Goal: Information Seeking & Learning: Learn about a topic

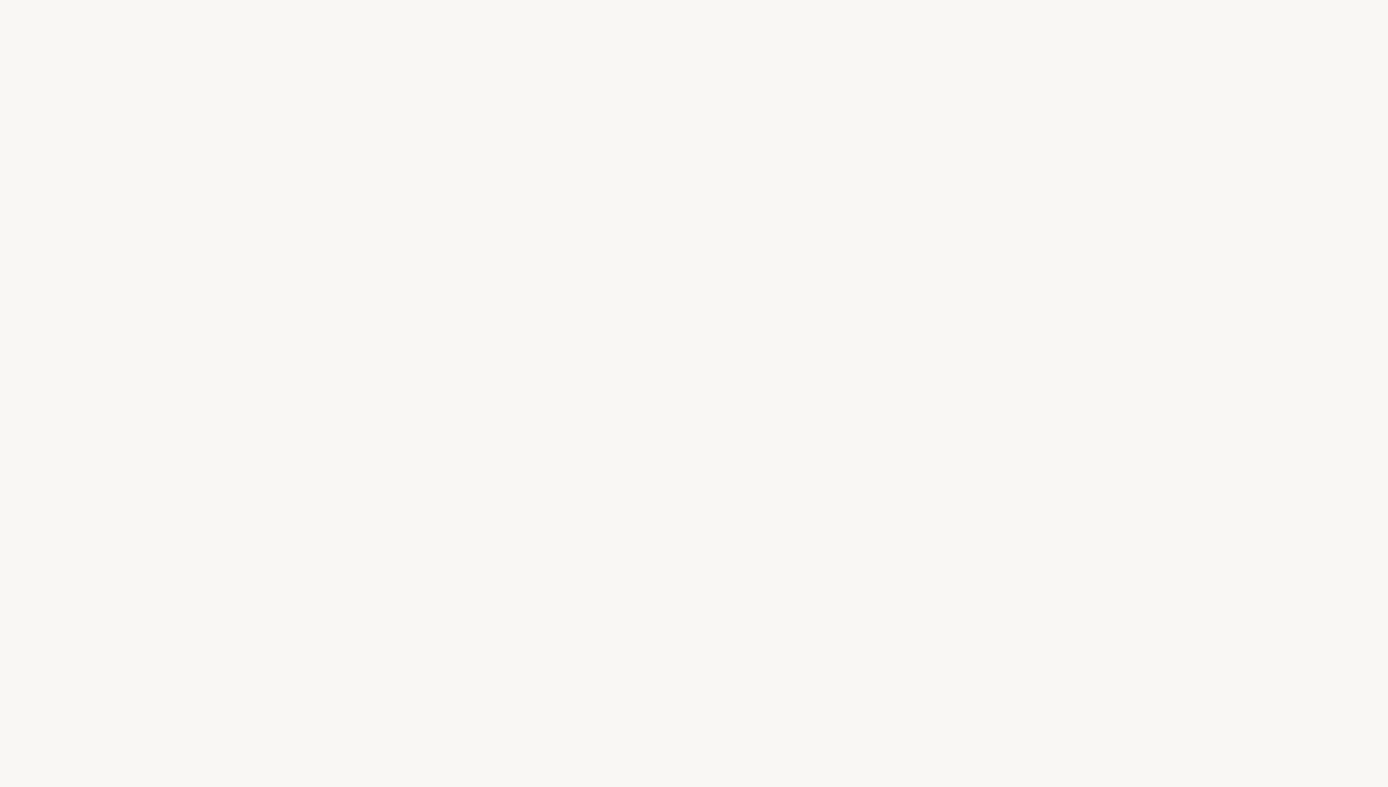
select select "US"
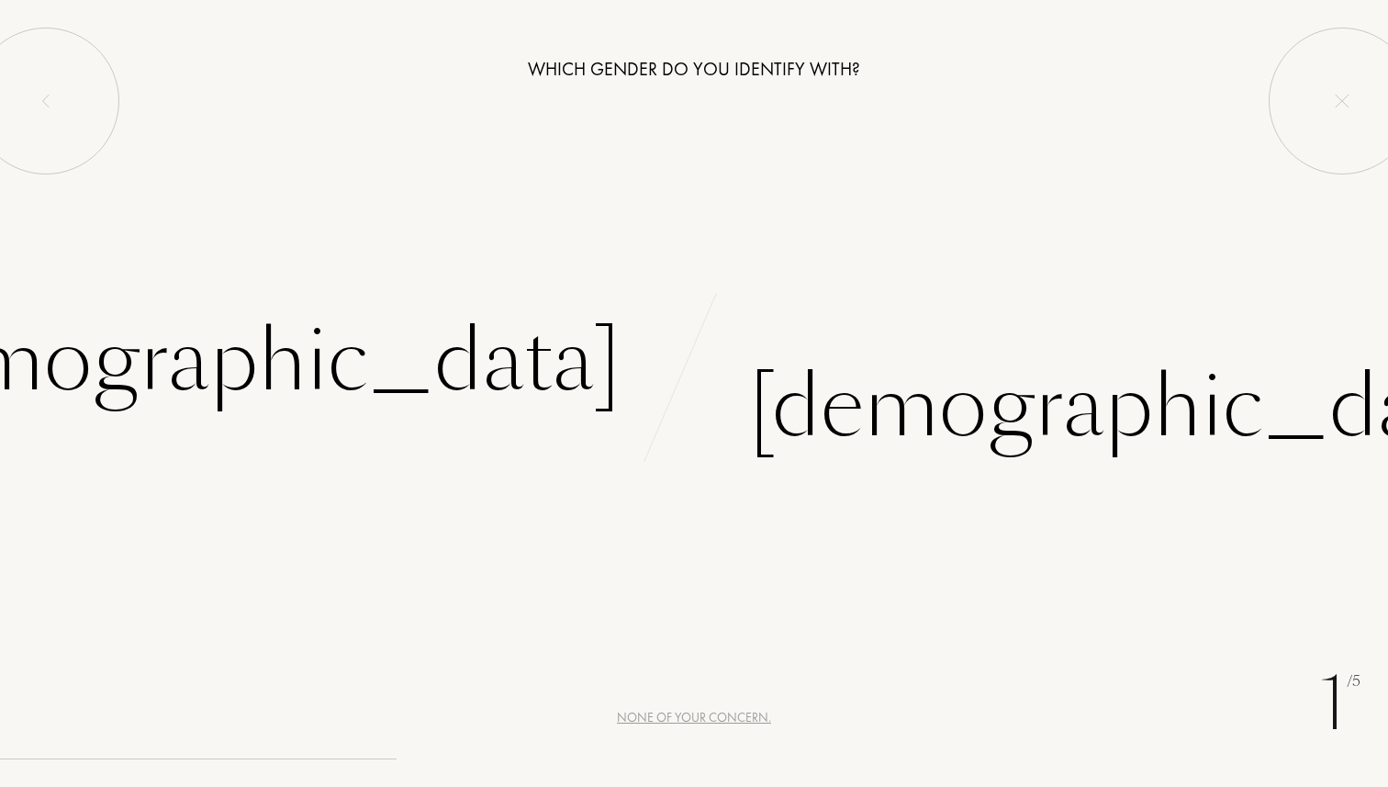
click at [672, 715] on div "None of your concern." at bounding box center [694, 717] width 154 height 19
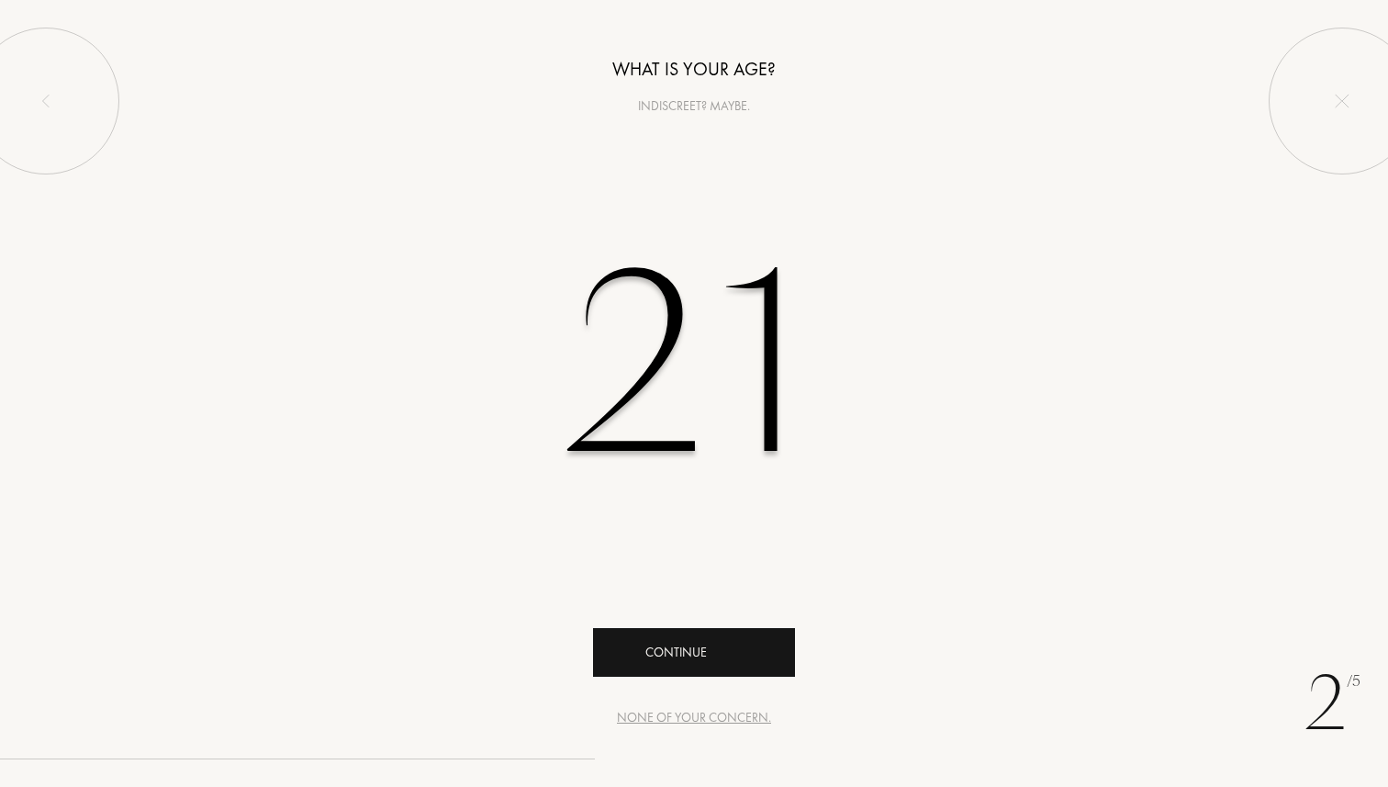
type input "21"
click at [699, 645] on div "Continue" at bounding box center [694, 652] width 202 height 49
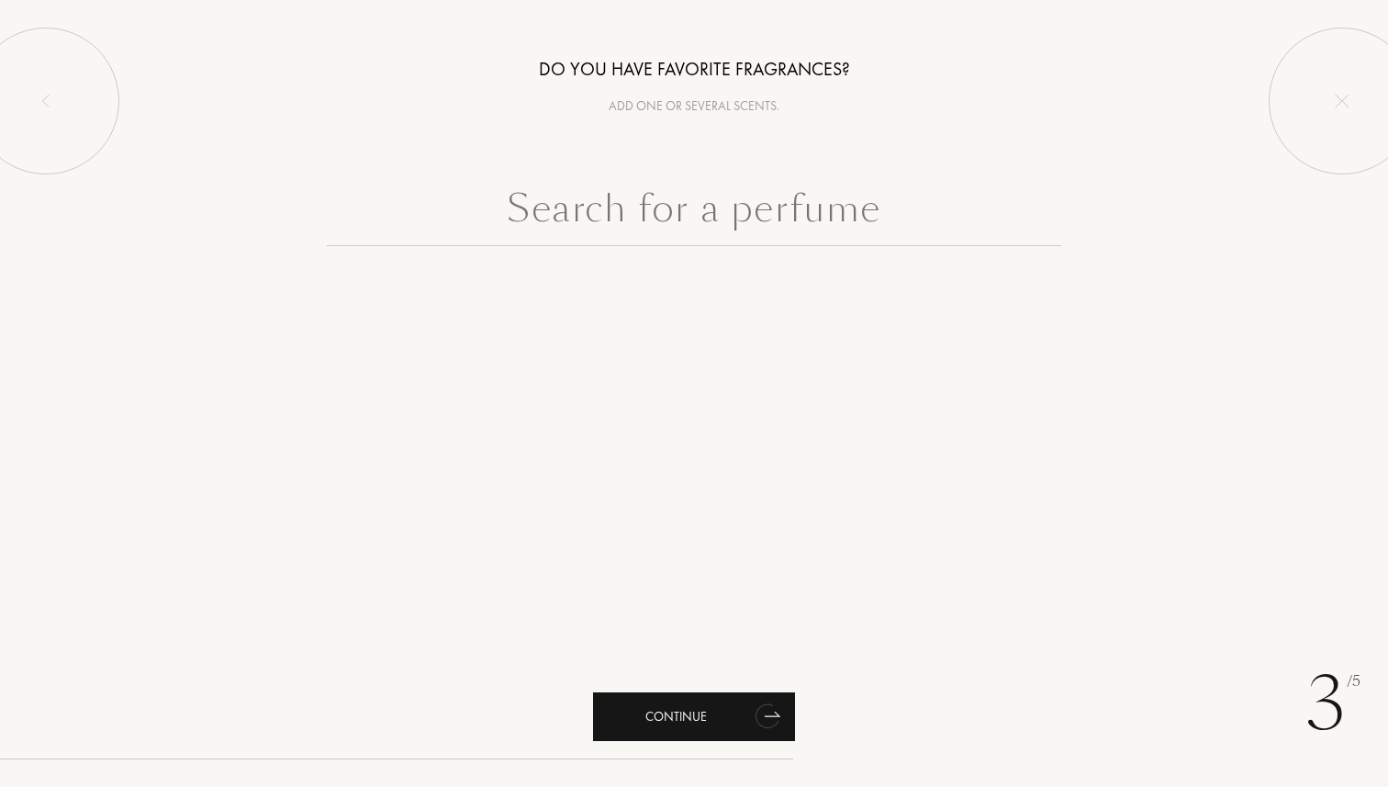
click at [756, 714] on icon "animation" at bounding box center [767, 716] width 27 height 28
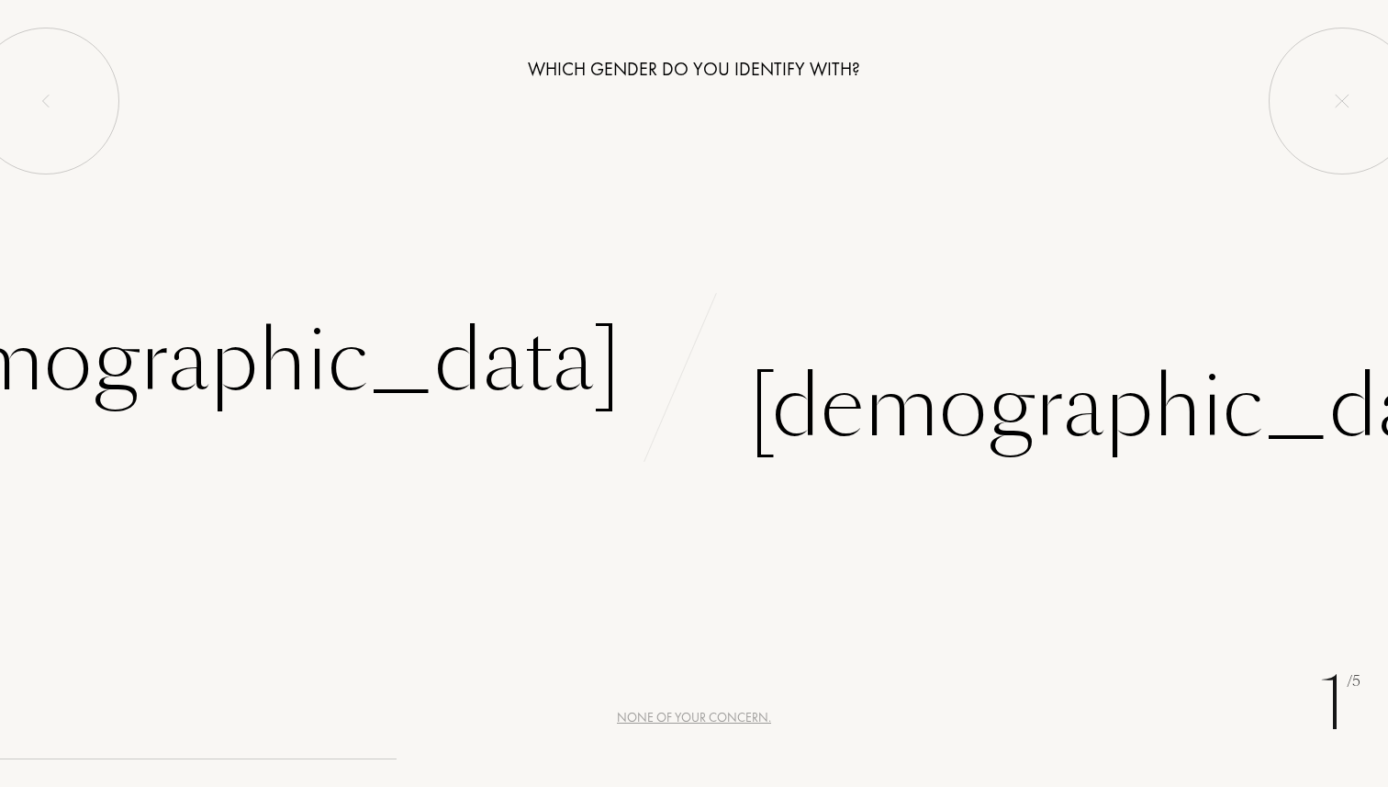
click at [687, 720] on div "None of your concern." at bounding box center [694, 717] width 154 height 19
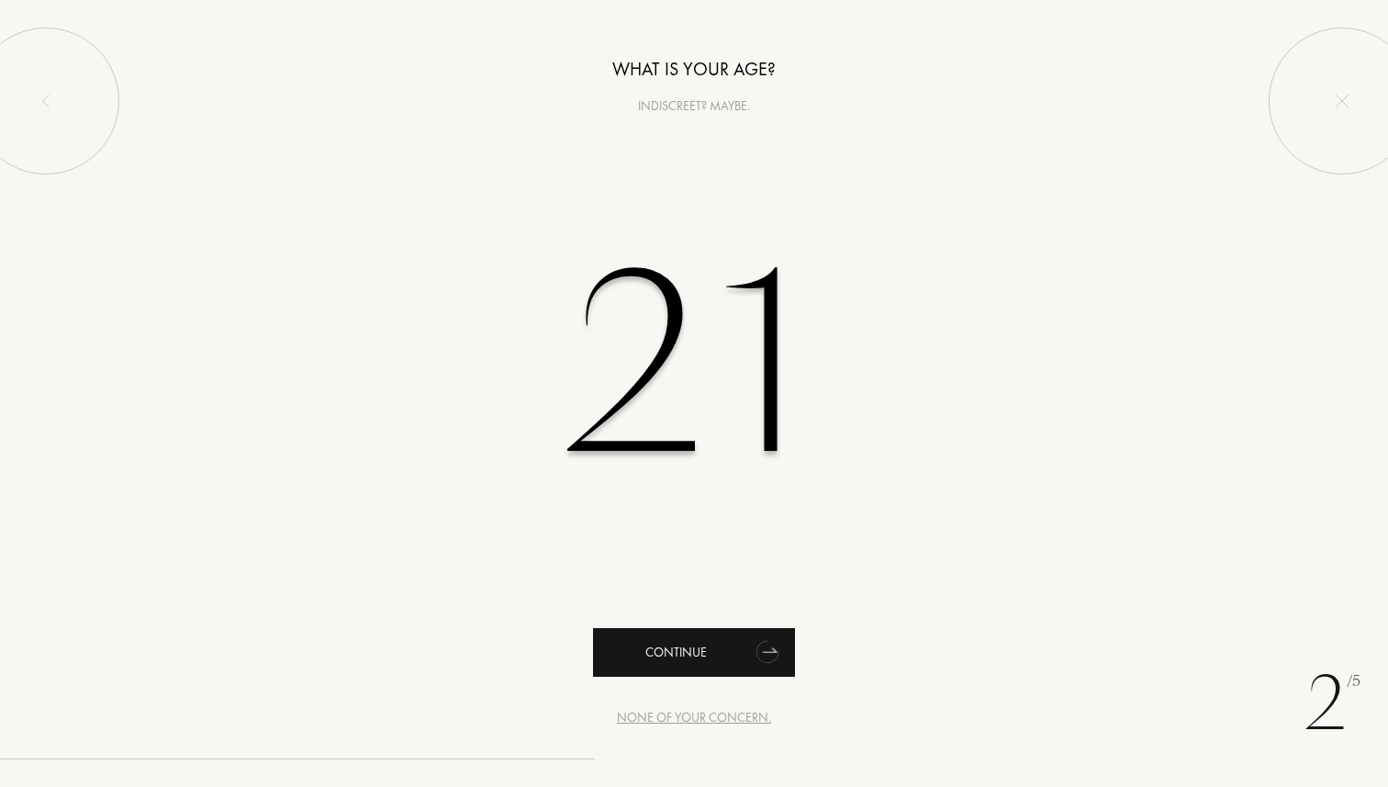
type input "21"
click at [762, 656] on icon "animation" at bounding box center [766, 652] width 29 height 29
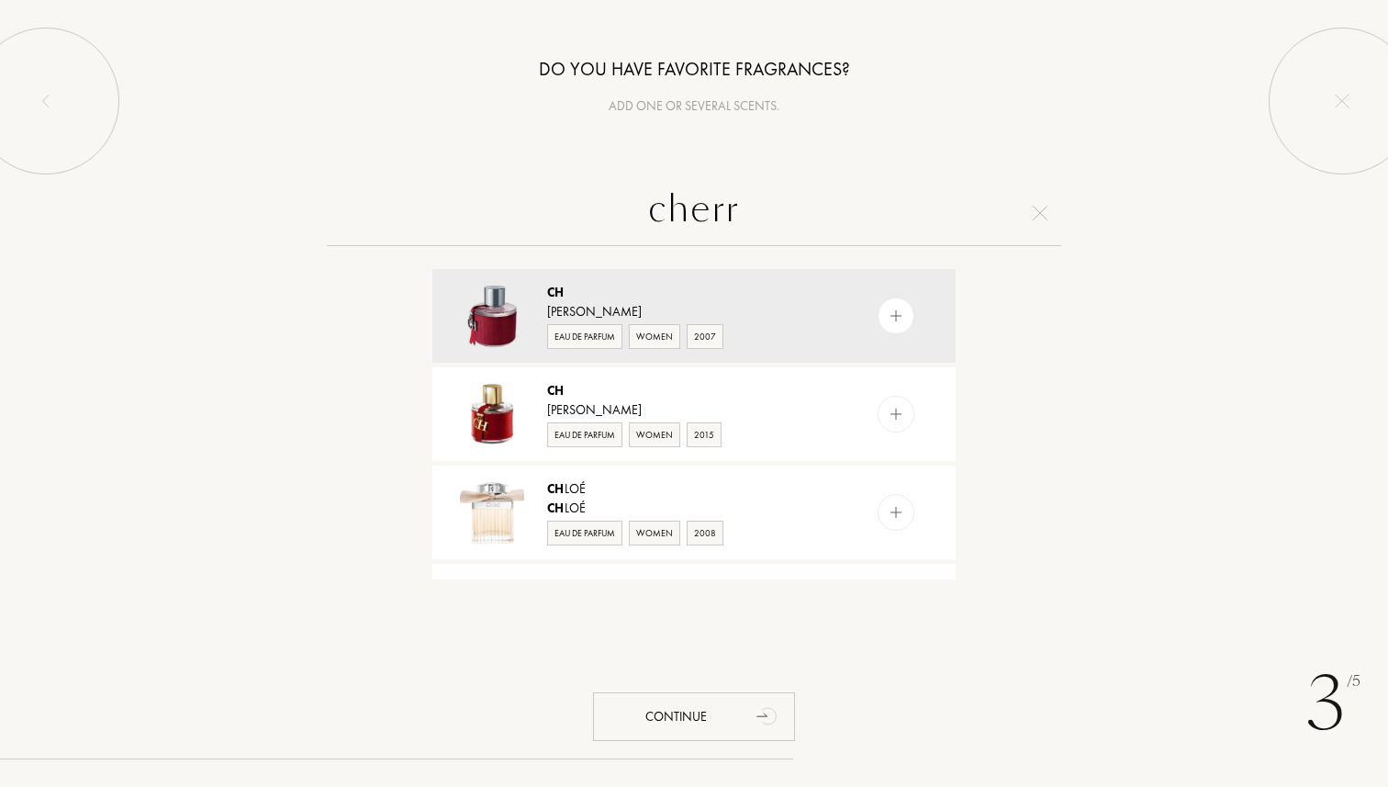
type input "cherry"
